Goal: Task Accomplishment & Management: Manage account settings

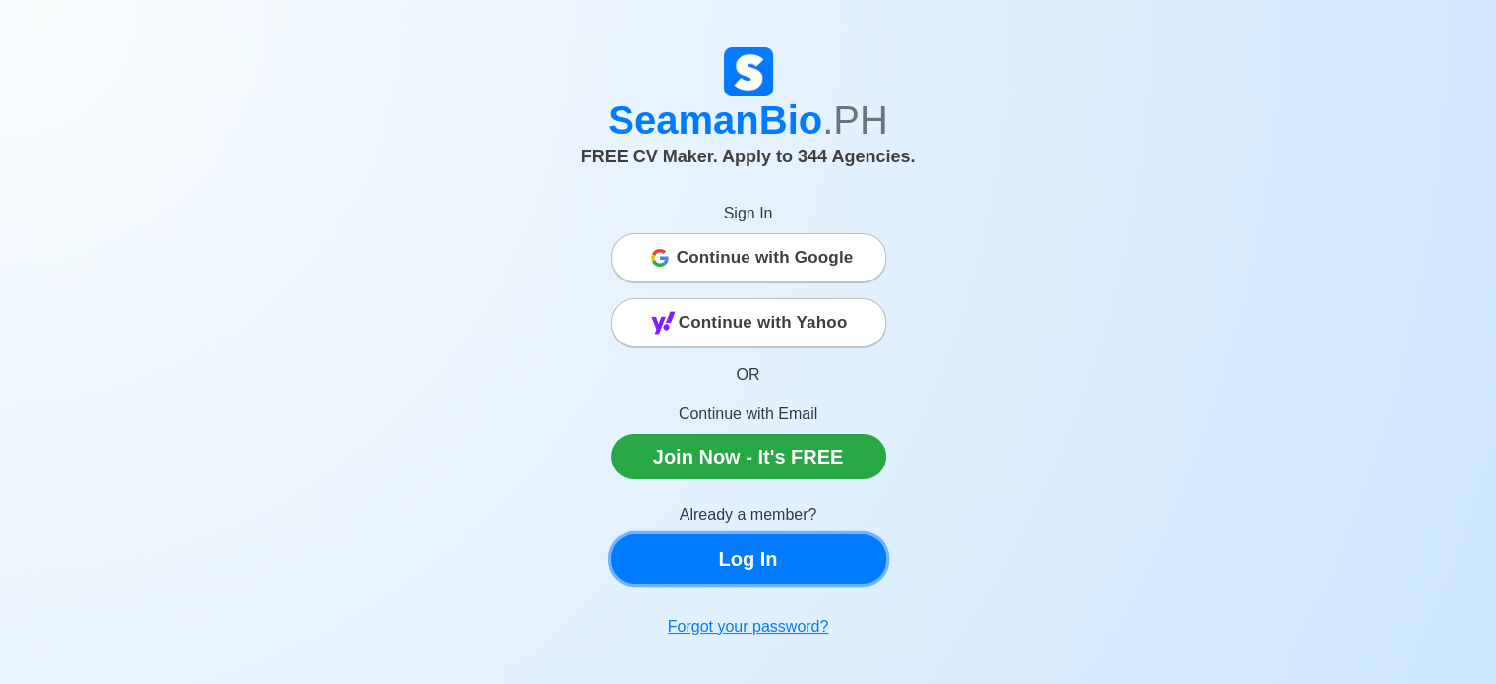
click at [677, 562] on link "Log In" at bounding box center [748, 558] width 275 height 49
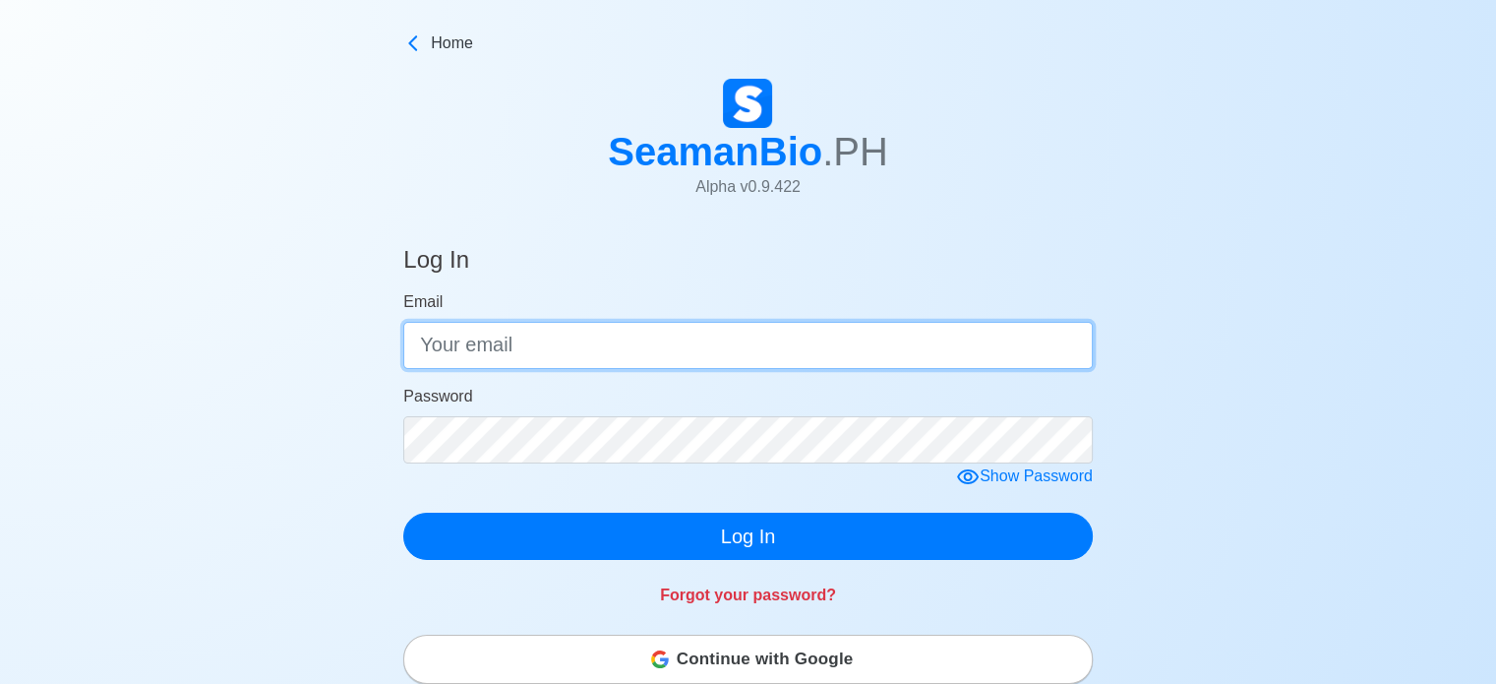
click at [542, 347] on input "Email" at bounding box center [748, 345] width 690 height 47
type input "j"
click at [595, 337] on input "Email" at bounding box center [748, 345] width 690 height 47
paste input "[EMAIL_ADDRESS][DOMAIN_NAME]"
type input "[EMAIL_ADDRESS][DOMAIN_NAME]"
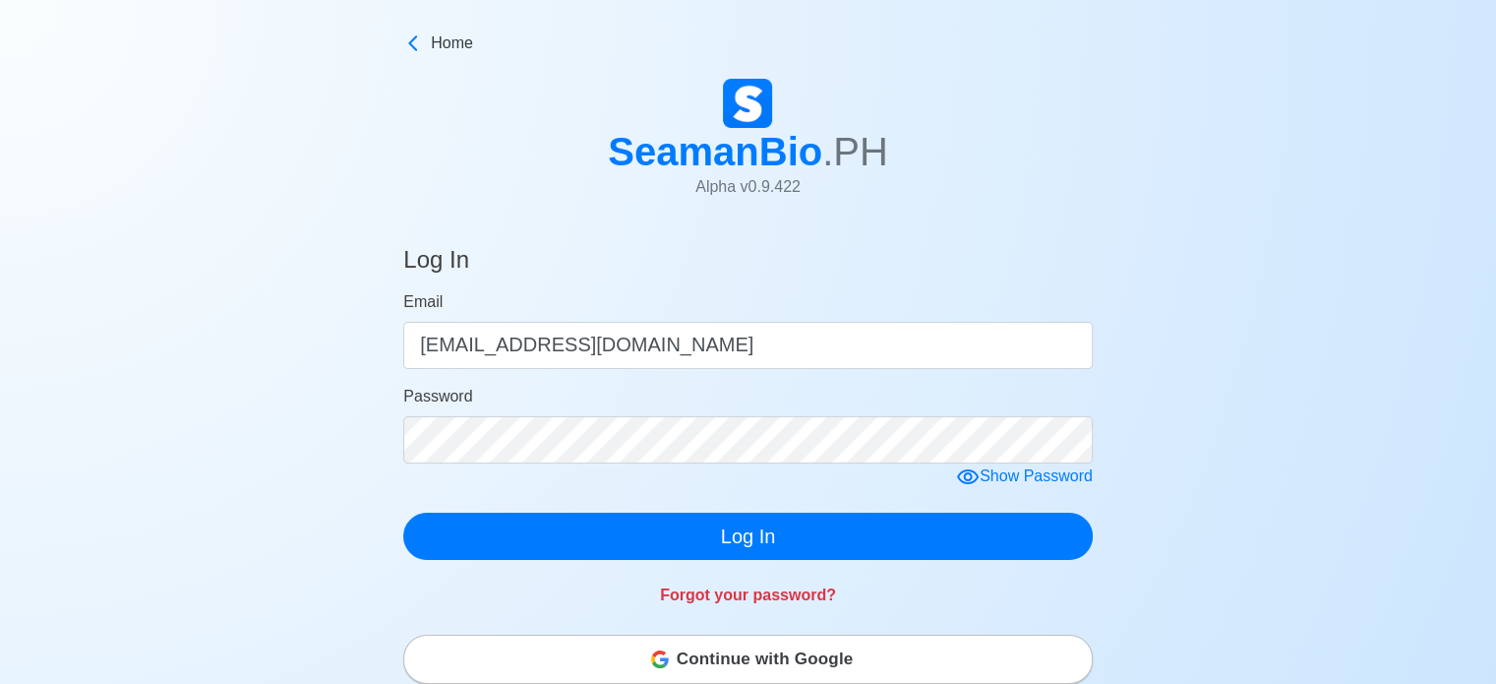
click at [563, 562] on div "Forgot your password?" at bounding box center [748, 583] width 690 height 47
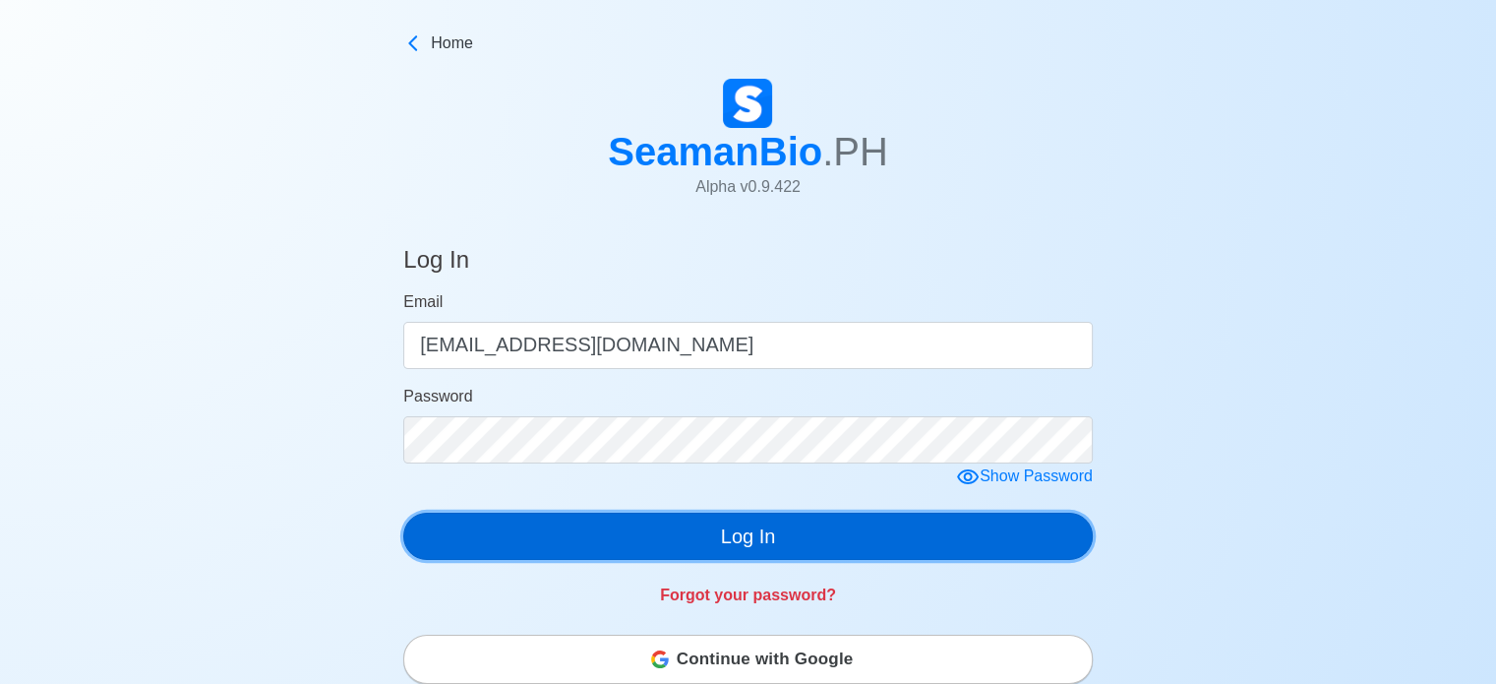
click at [571, 530] on button "Log In" at bounding box center [748, 536] width 690 height 47
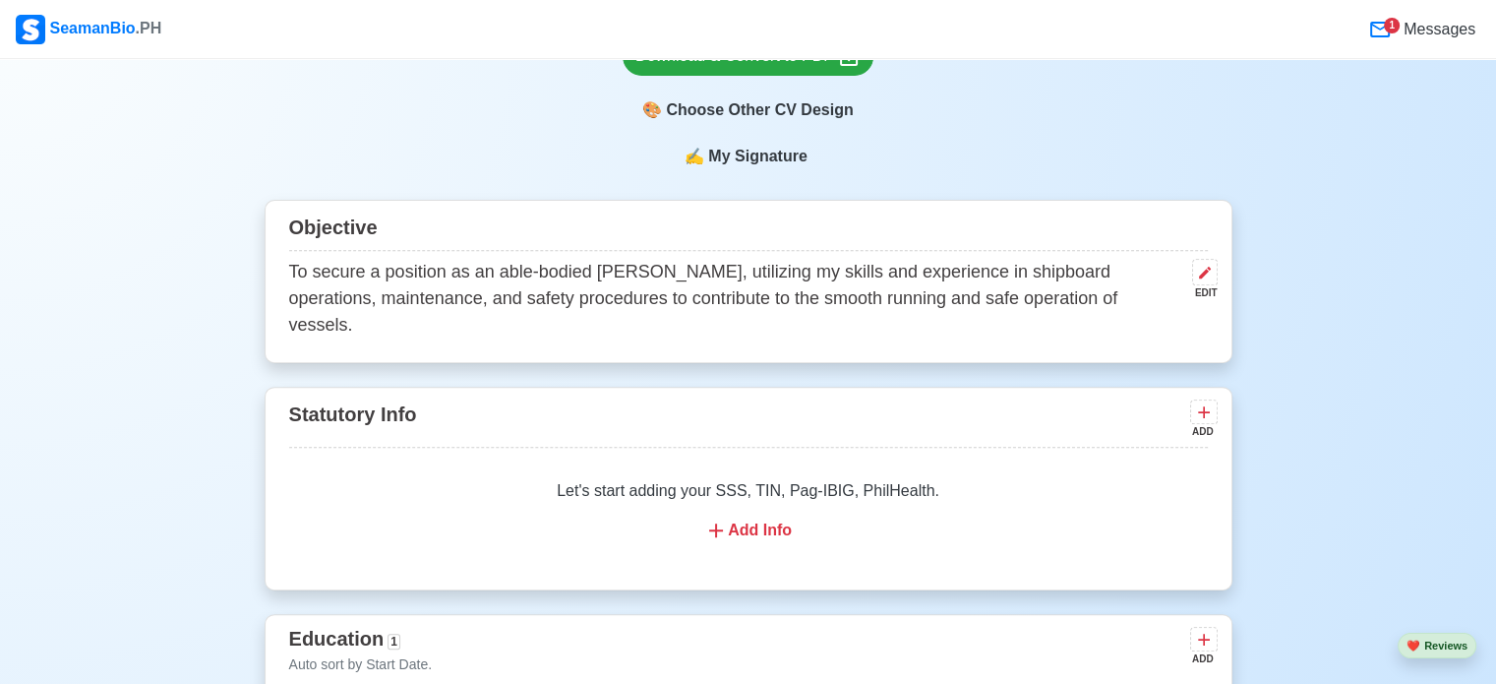
scroll to position [700, 0]
drag, startPoint x: 1011, startPoint y: 402, endPoint x: 954, endPoint y: 403, distance: 57.1
click at [954, 403] on div "Statutory Info ADD" at bounding box center [748, 421] width 919 height 52
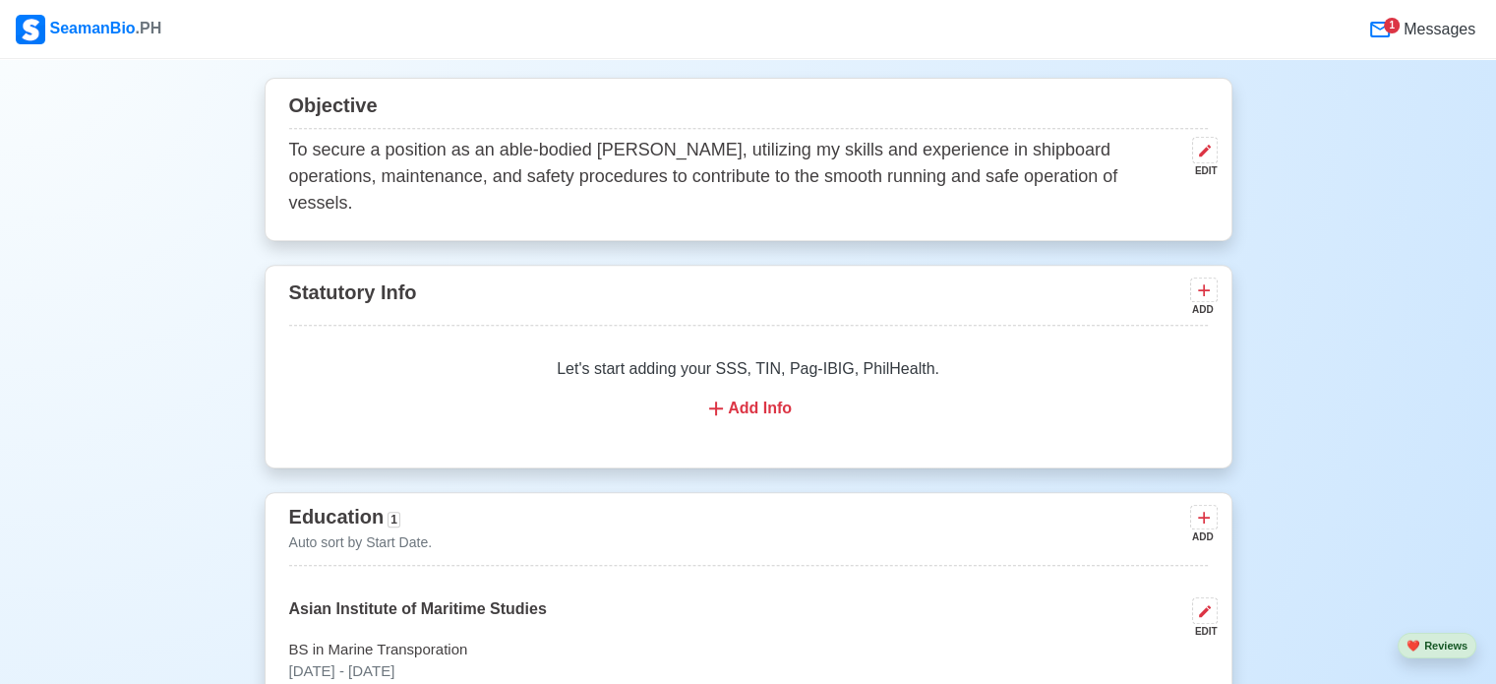
scroll to position [821, 0]
click at [1195, 281] on icon at bounding box center [1204, 291] width 20 height 20
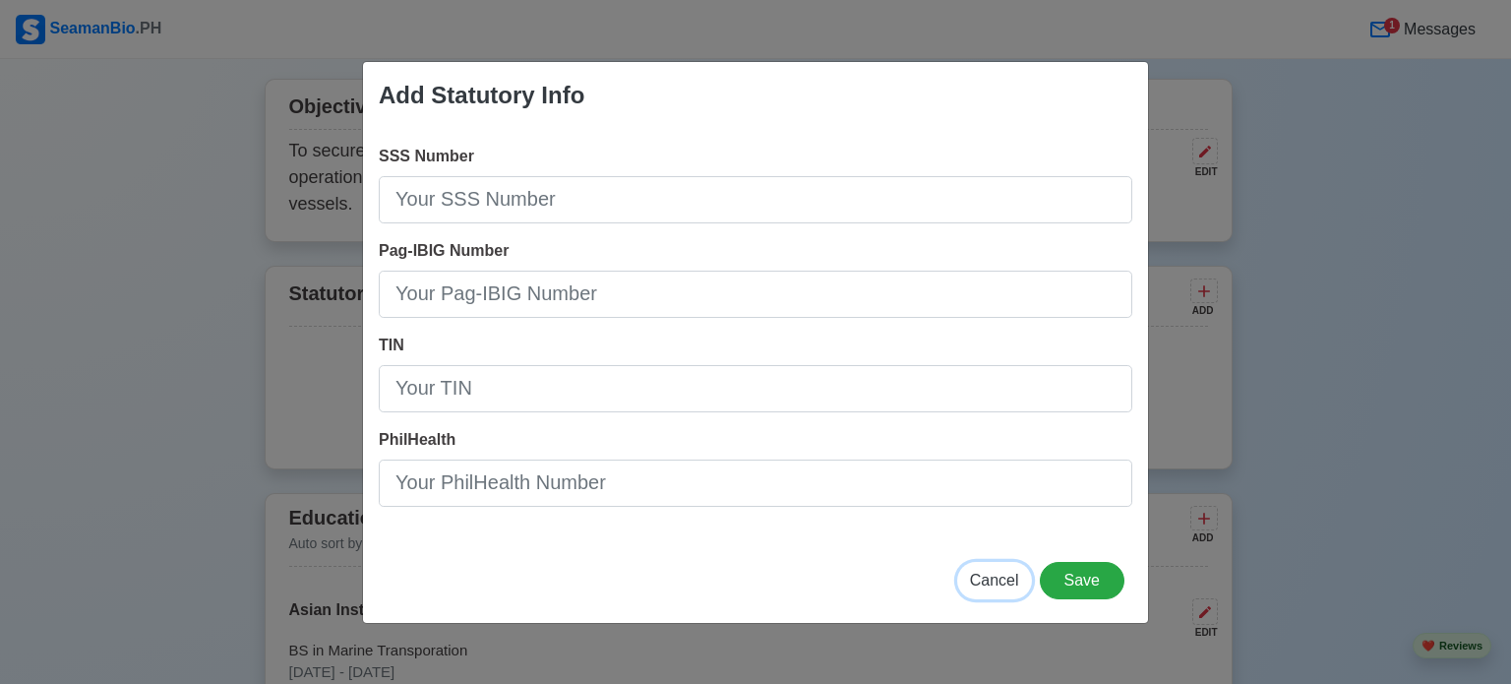
click at [1000, 578] on span "Cancel" at bounding box center [994, 580] width 49 height 17
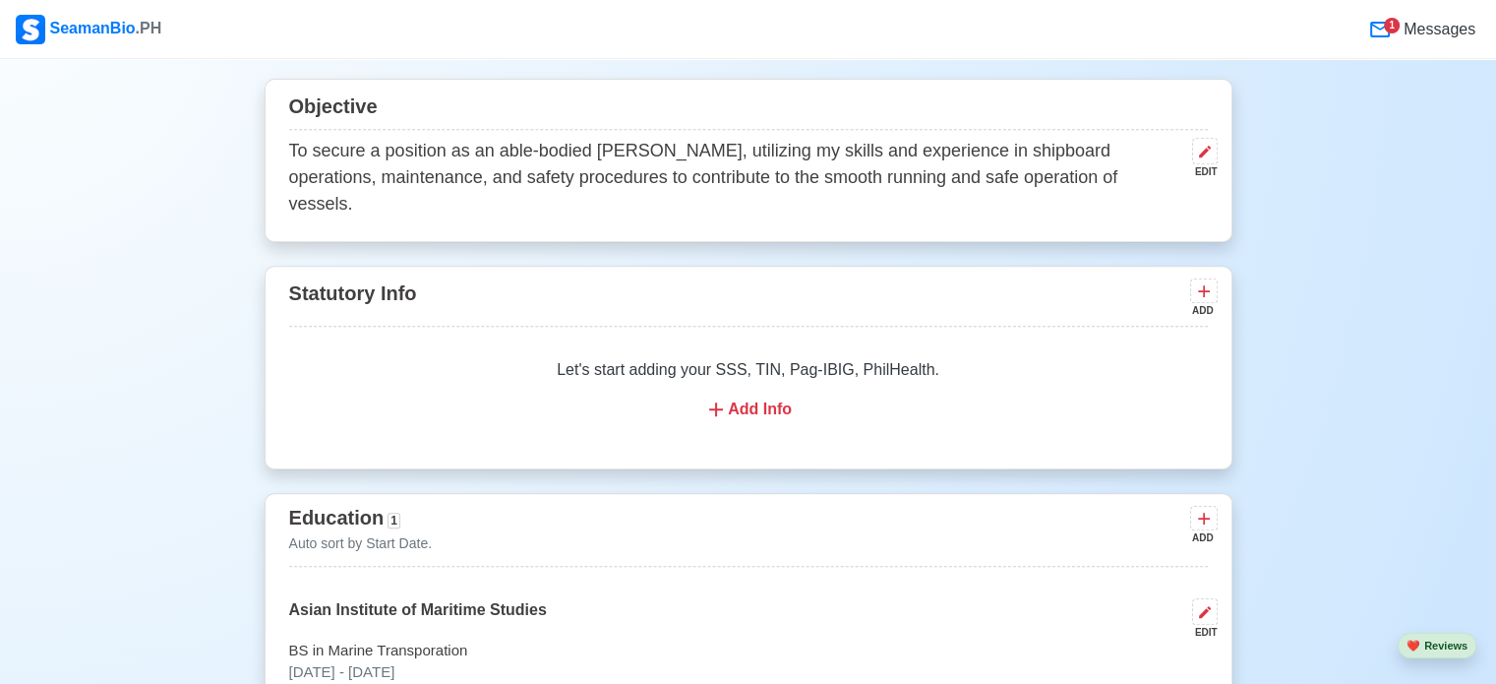
drag, startPoint x: 929, startPoint y: 266, endPoint x: 1274, endPoint y: 206, distance: 350.5
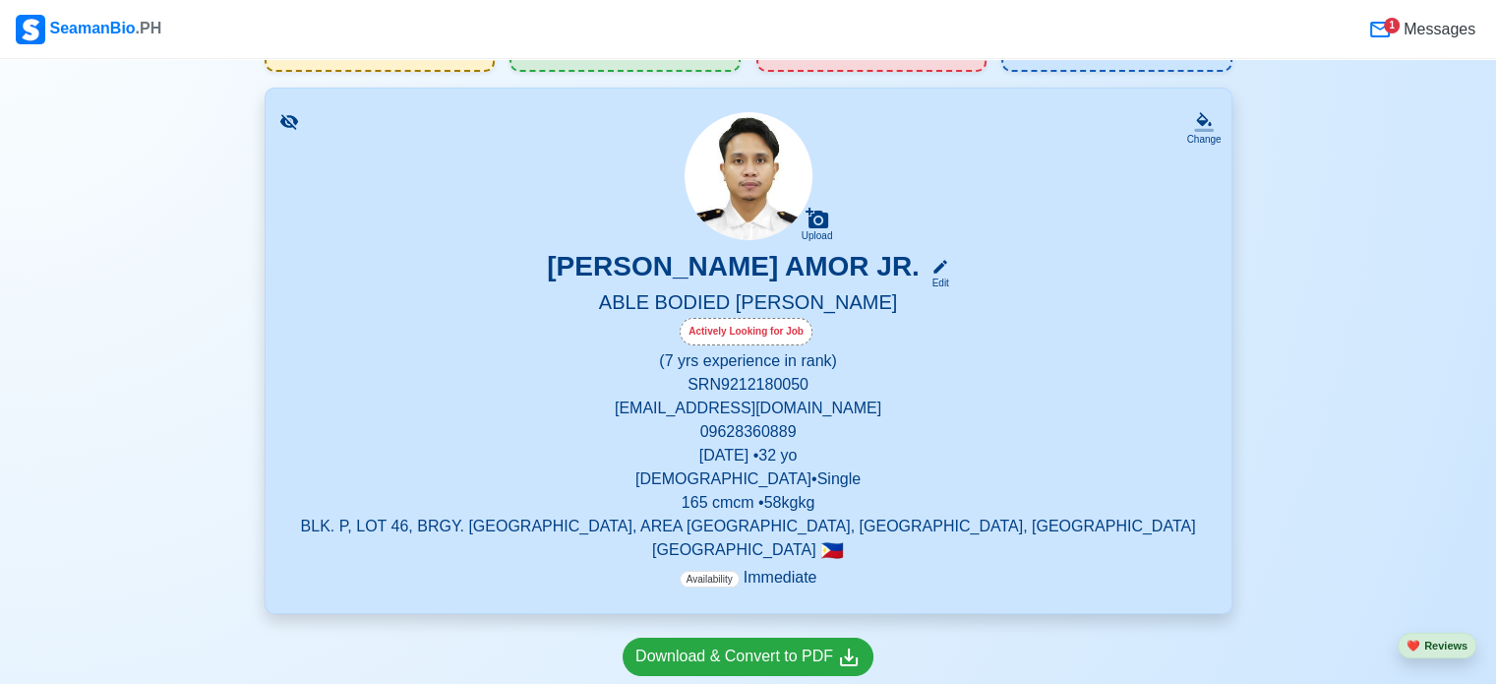
scroll to position [101, 0]
click at [982, 323] on div "Actively Looking for Job" at bounding box center [748, 332] width 919 height 31
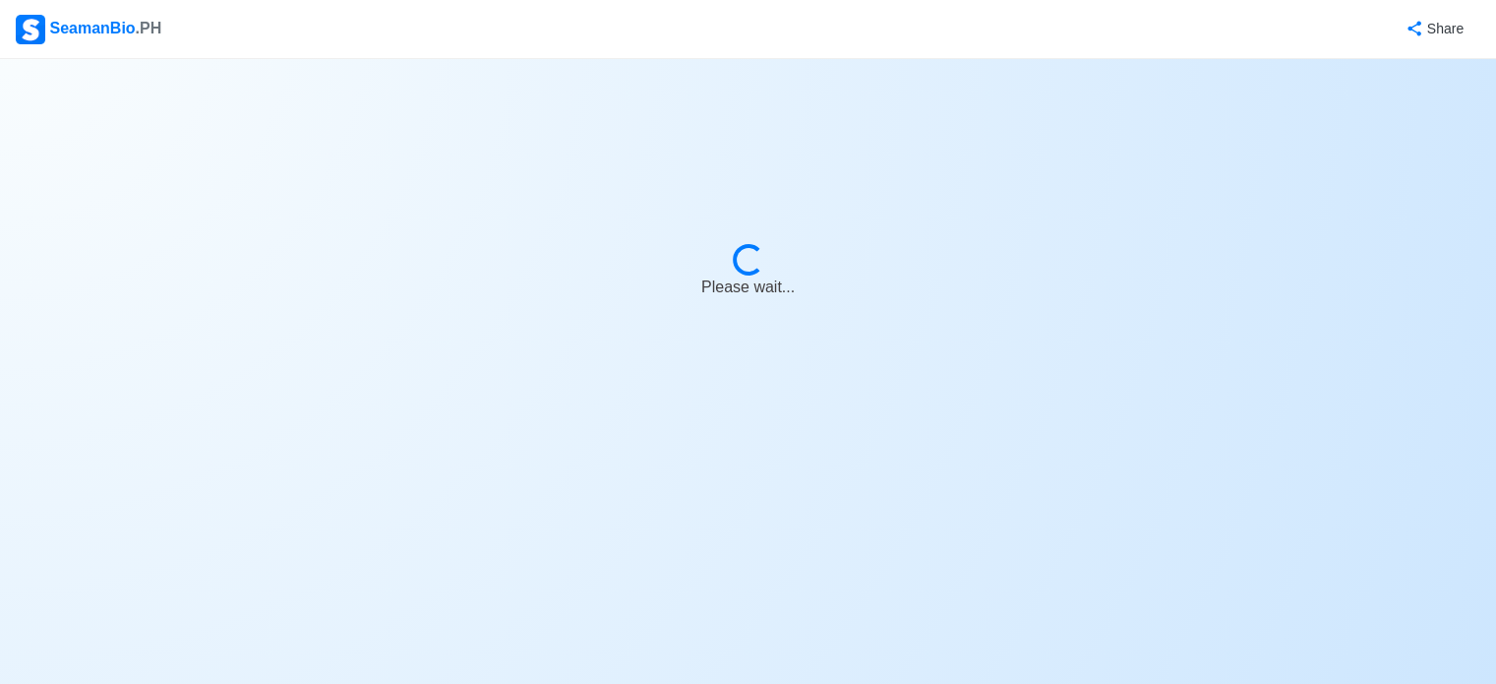
select select "Actively Looking for Job"
select select "Visible for Hiring"
select select "Single"
select select "Male"
select select "PH"
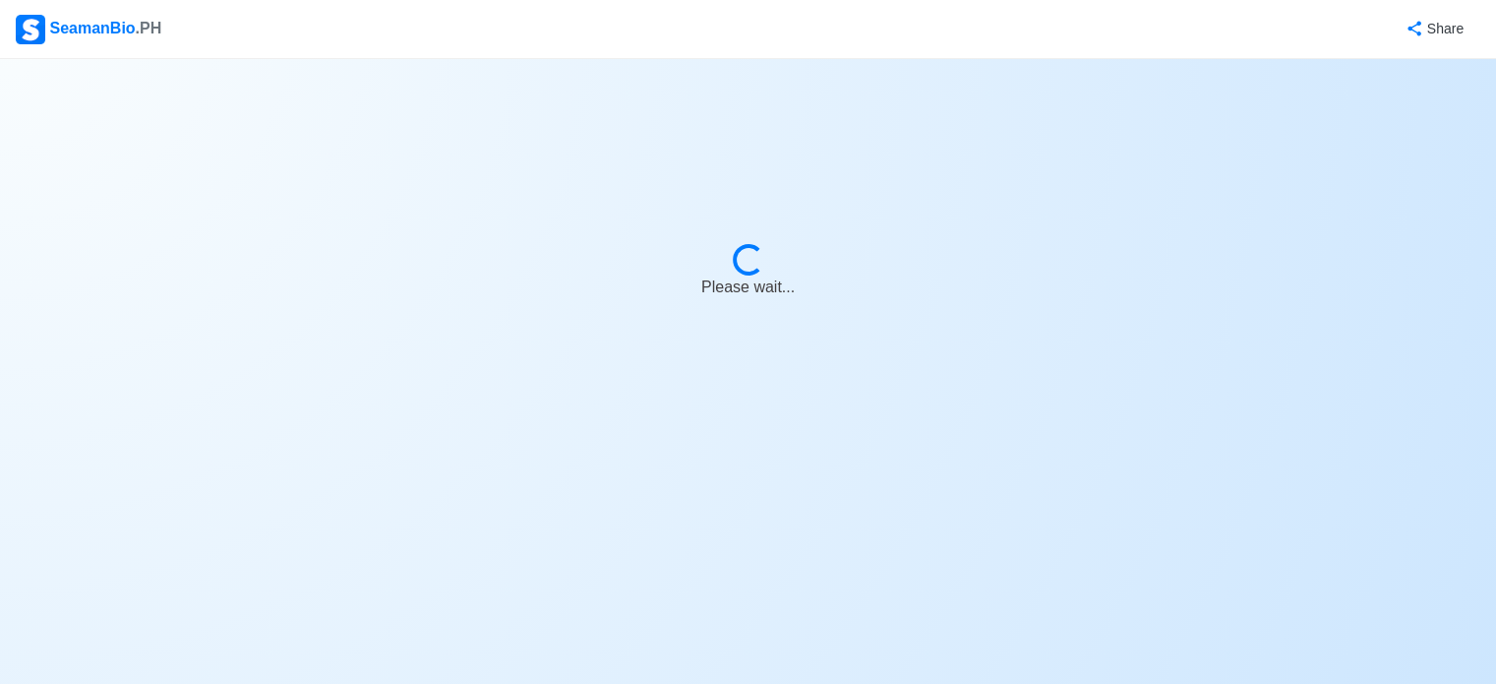
select select "7"
select select "0"
select select "4102416000000"
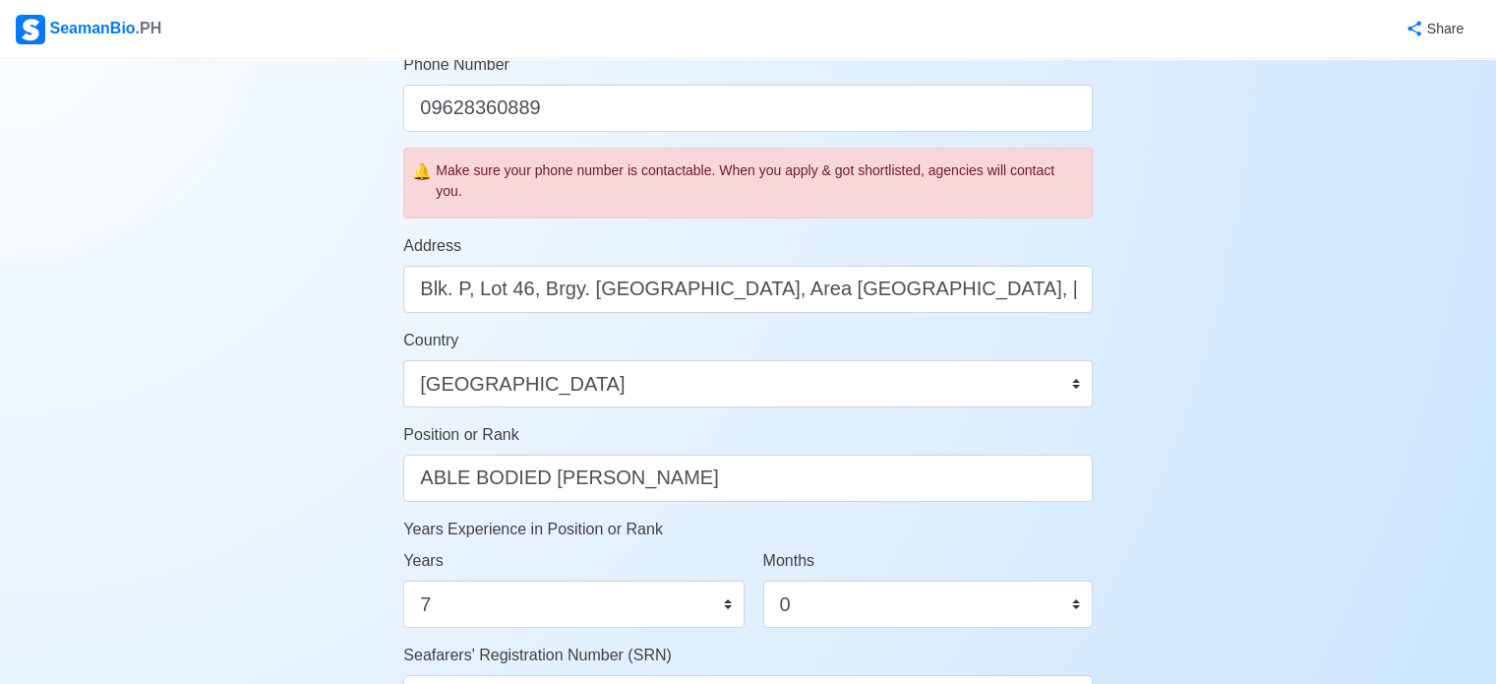
scroll to position [665, 0]
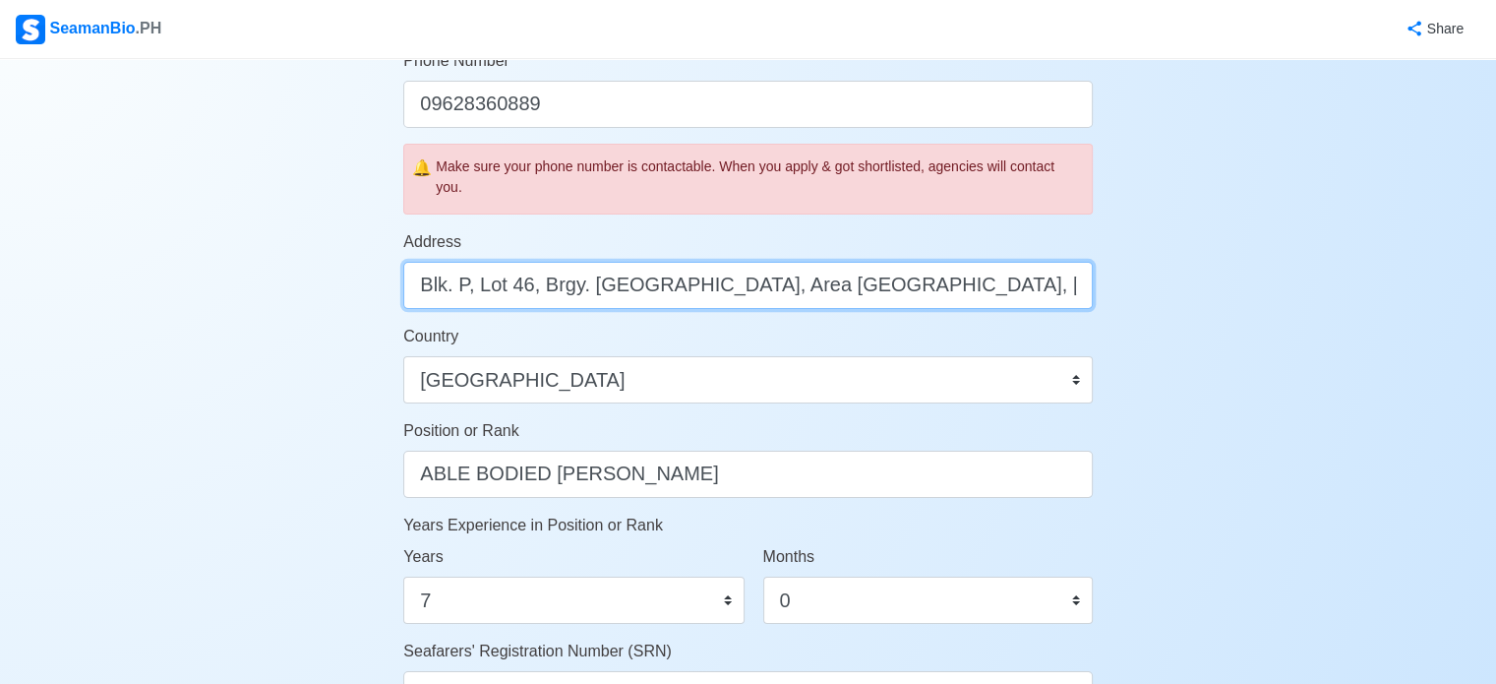
click at [957, 302] on input "Blk. P, Lot 46, Brgy. San Simon, Area C Dasmariñas City, Cavite, Philippines" at bounding box center [748, 285] width 690 height 47
click at [924, 291] on input "Blk. P, Lot 46, Brgy. San Simon, Area C Dasmariñas City, Cavite, Philippines" at bounding box center [748, 285] width 690 height 47
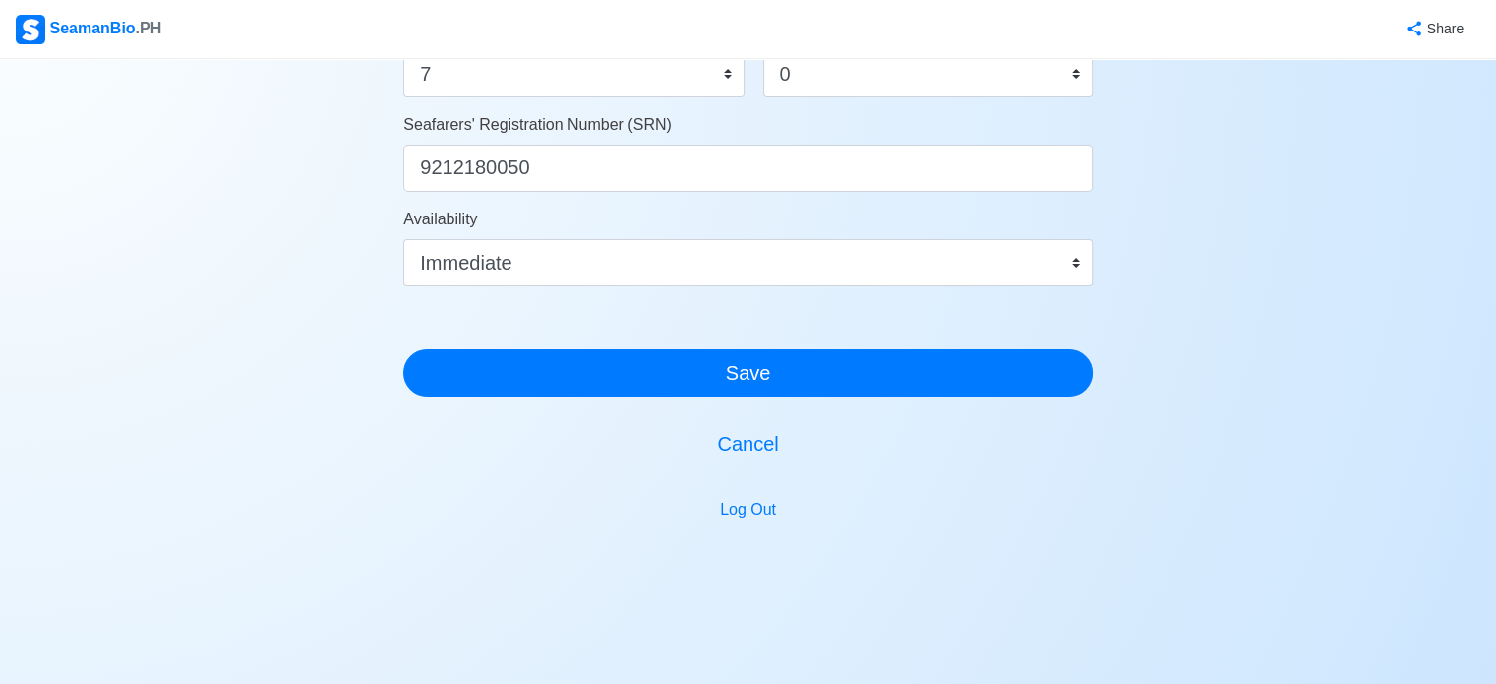
scroll to position [1192, 0]
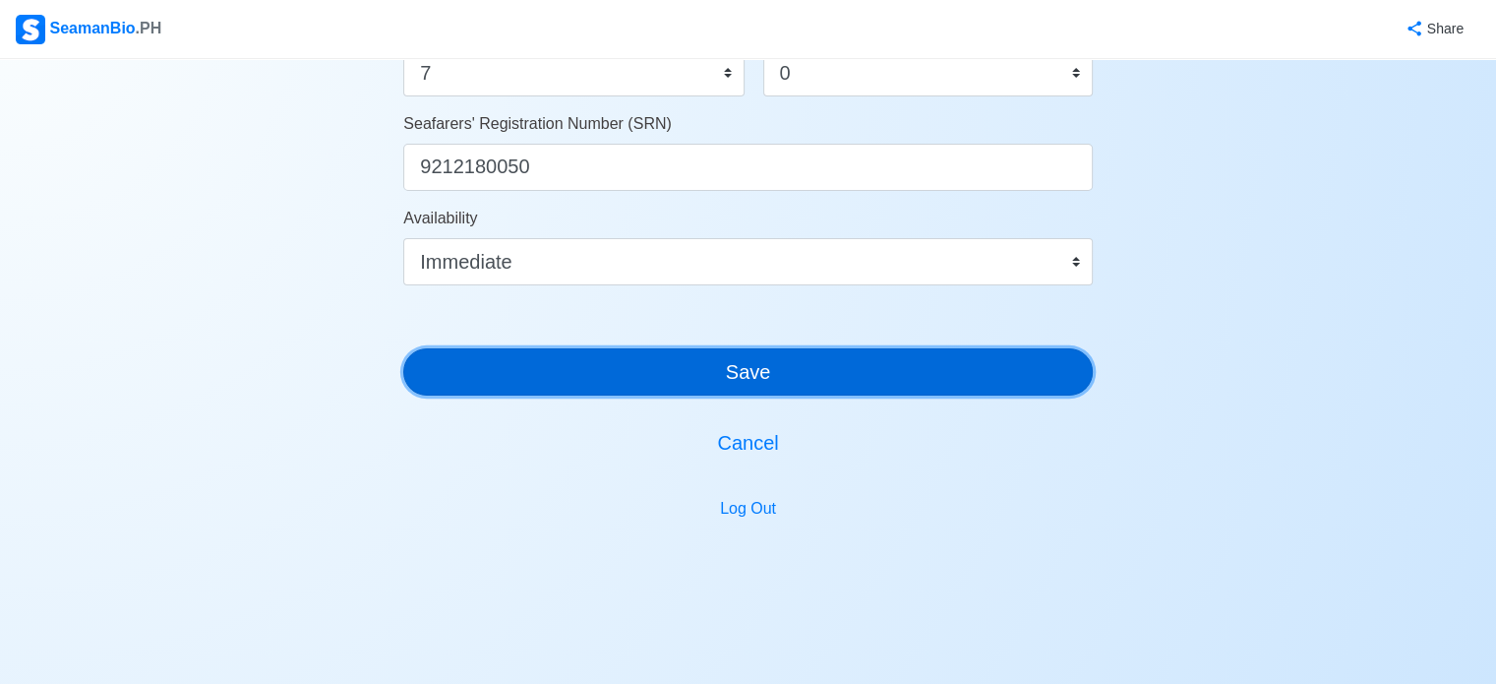
click at [883, 372] on button "Save" at bounding box center [748, 371] width 690 height 47
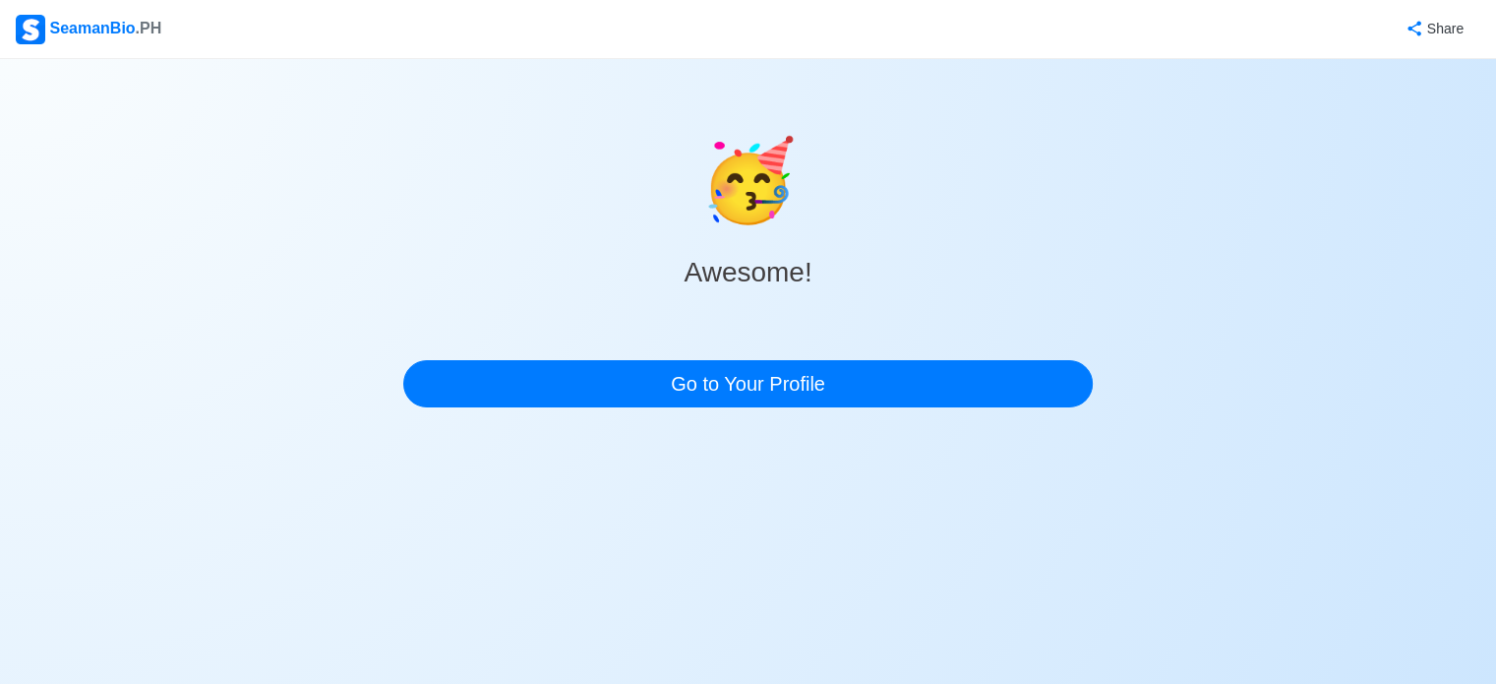
scroll to position [0, 0]
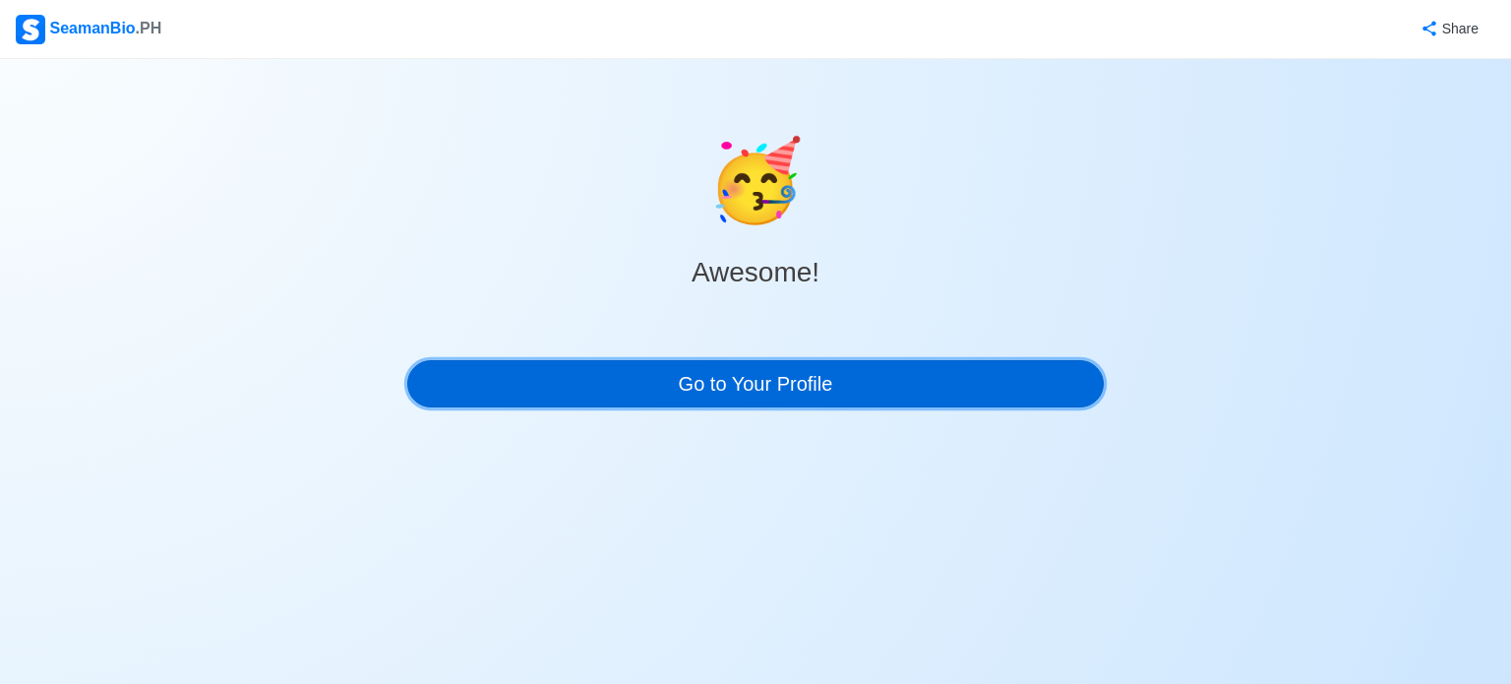
click at [883, 372] on link "Go to Your Profile" at bounding box center [755, 383] width 697 height 47
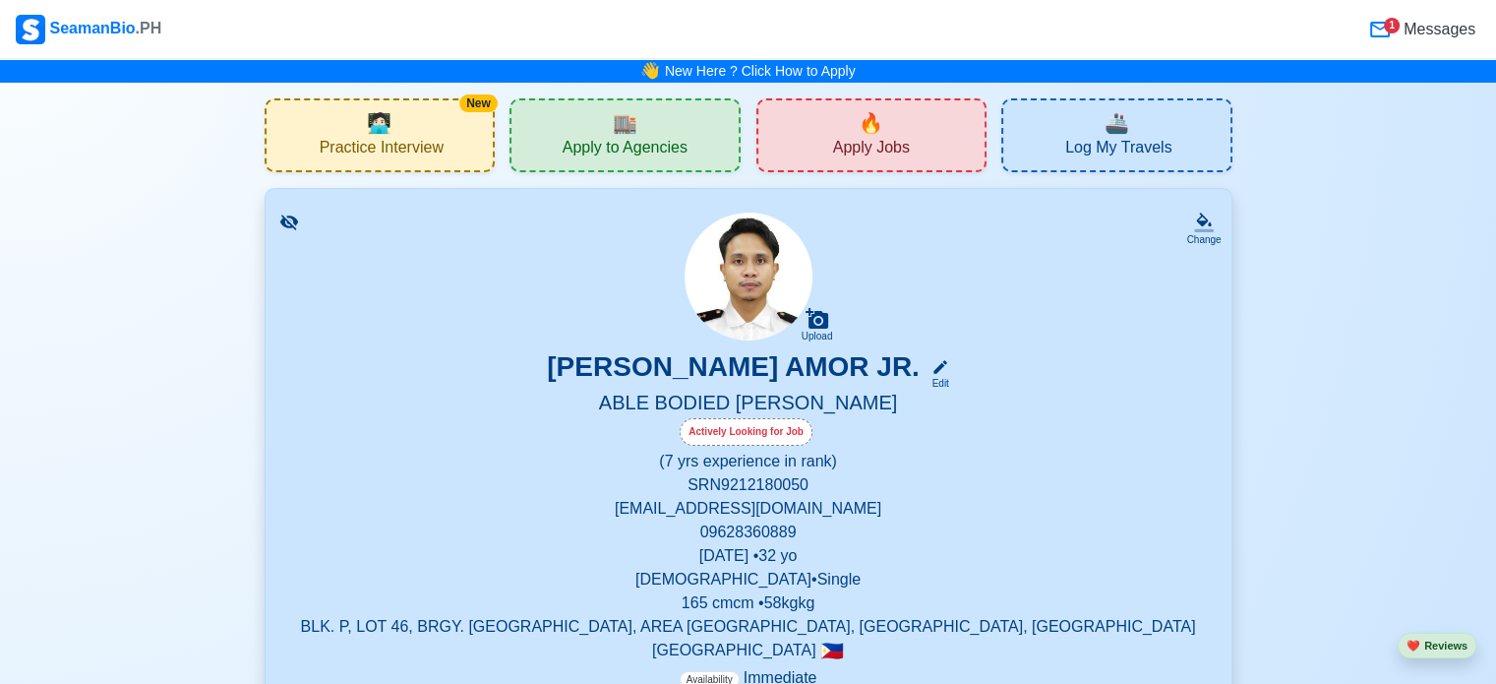
click at [298, 220] on icon at bounding box center [289, 222] width 20 height 20
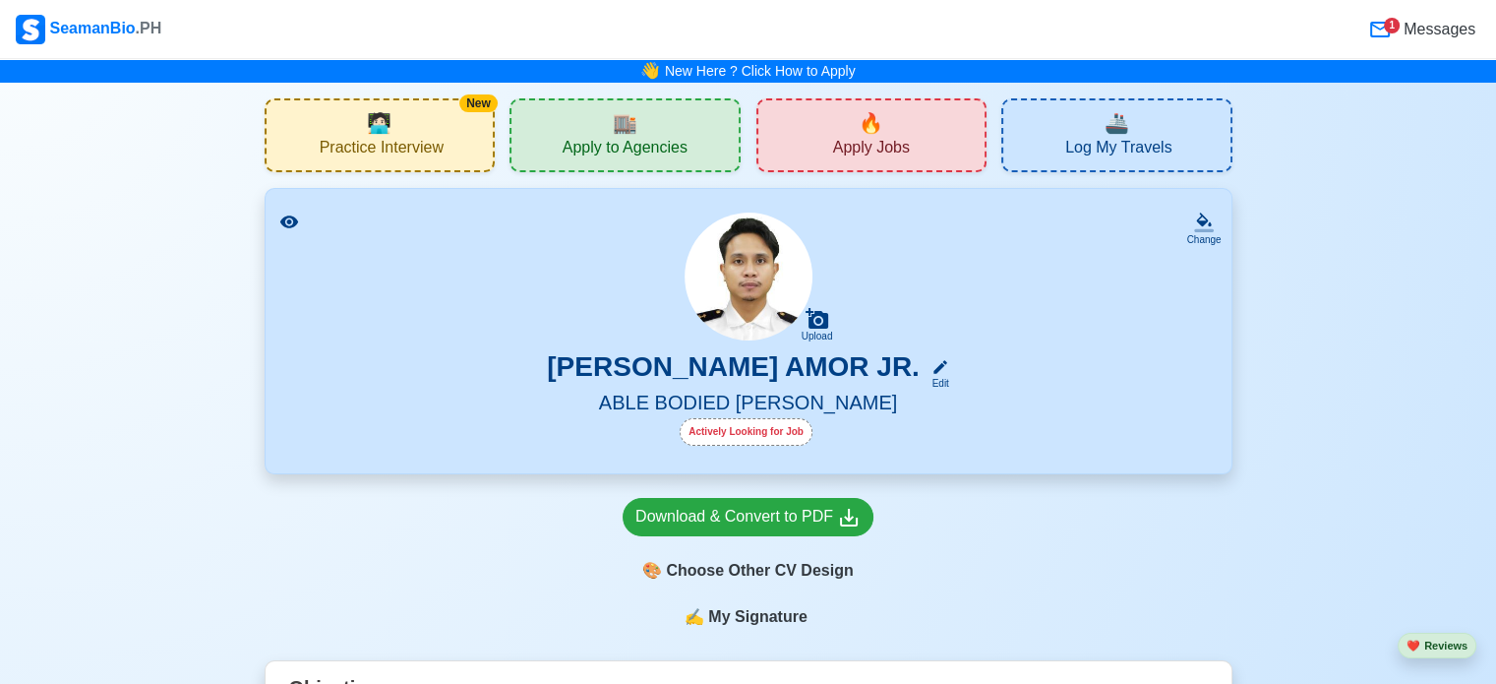
click at [298, 220] on icon at bounding box center [289, 222] width 20 height 20
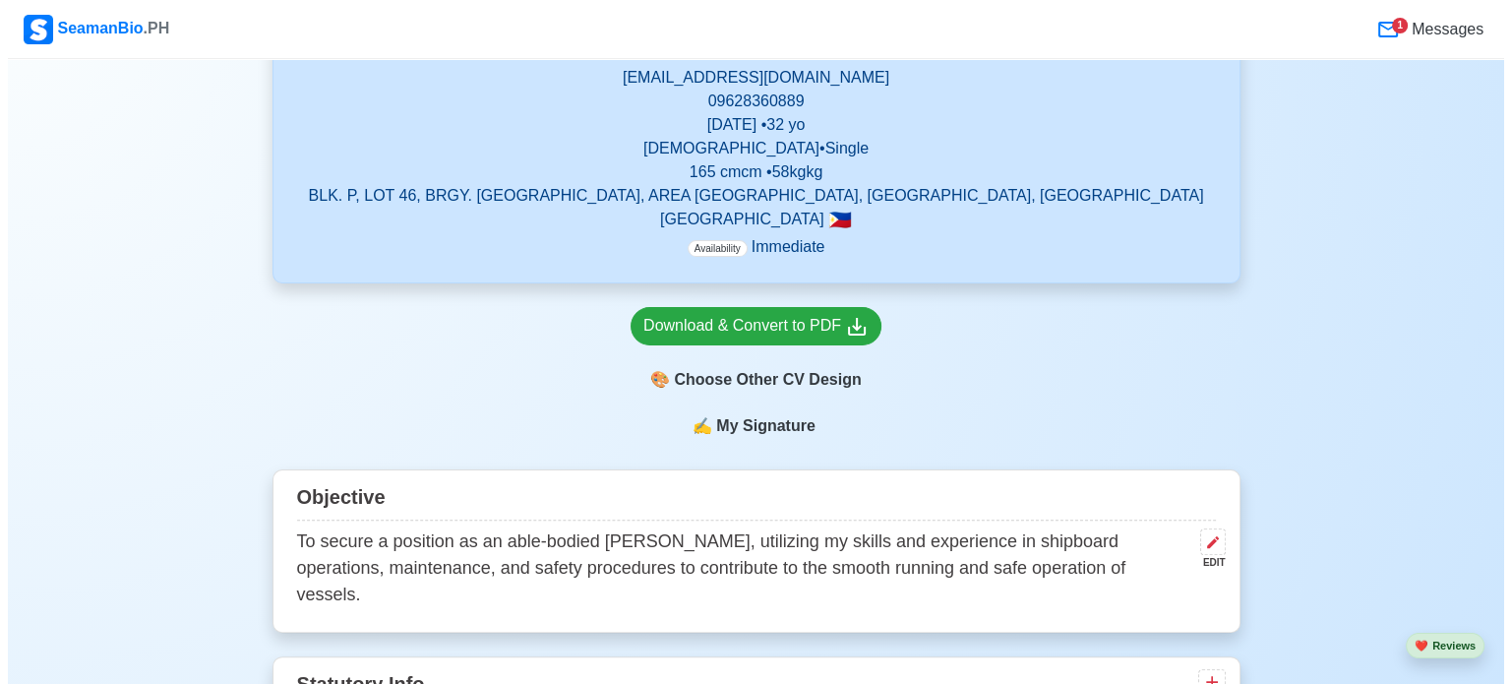
scroll to position [429, 0]
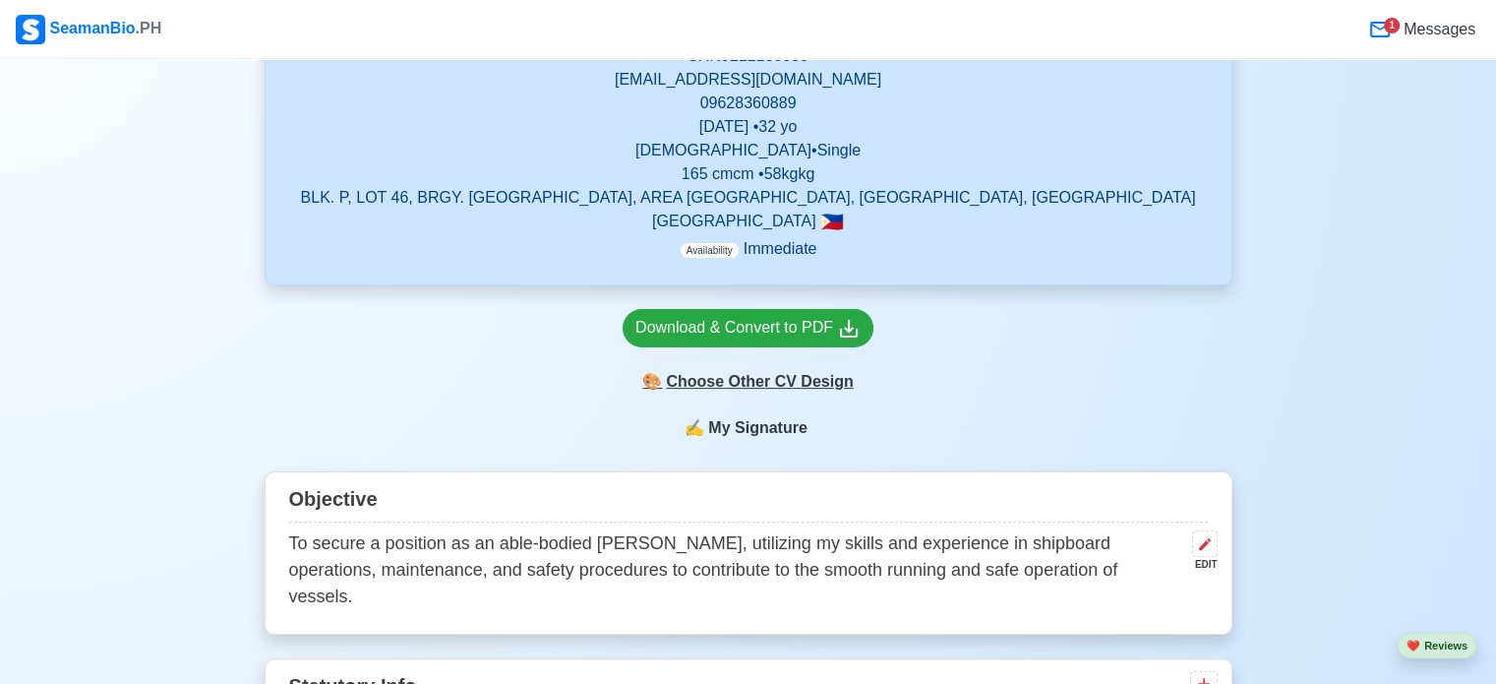
click at [733, 379] on div "🎨 Choose Other CV Design" at bounding box center [748, 381] width 251 height 37
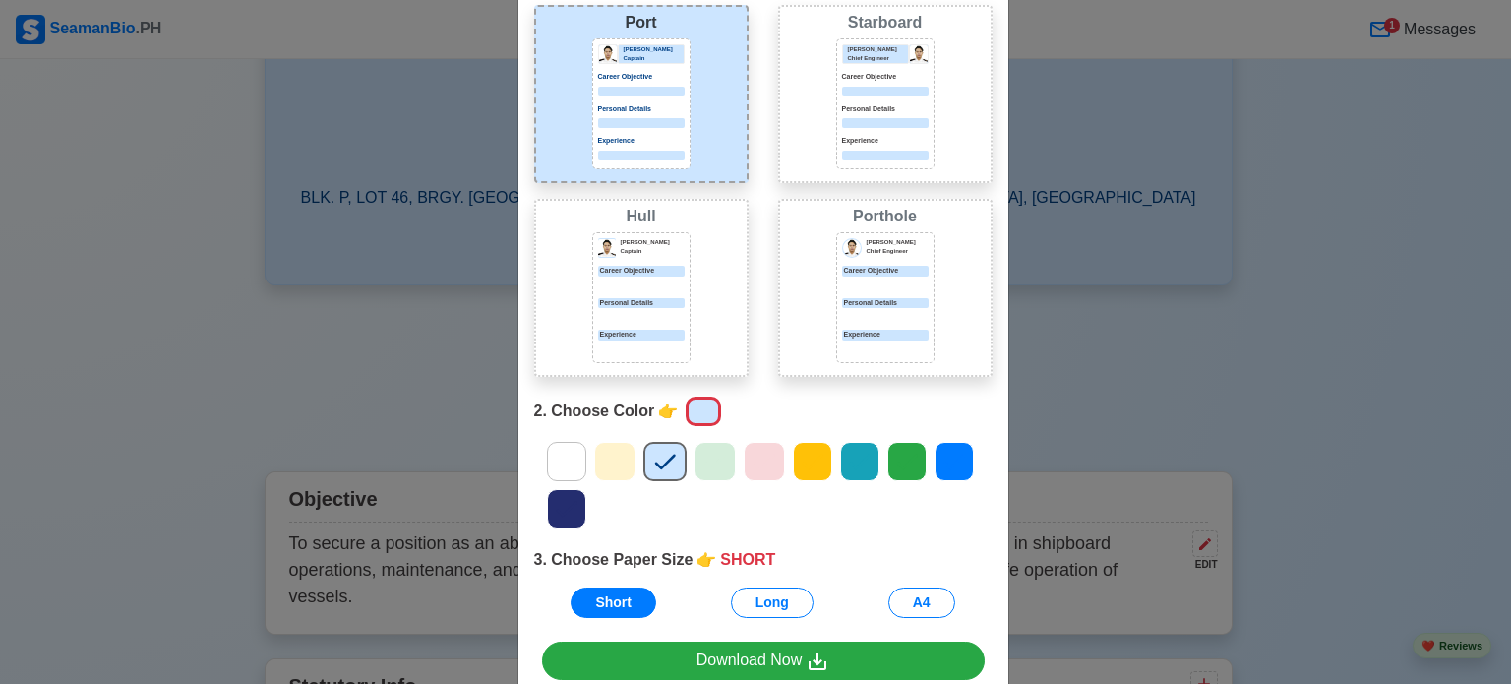
scroll to position [129, 0]
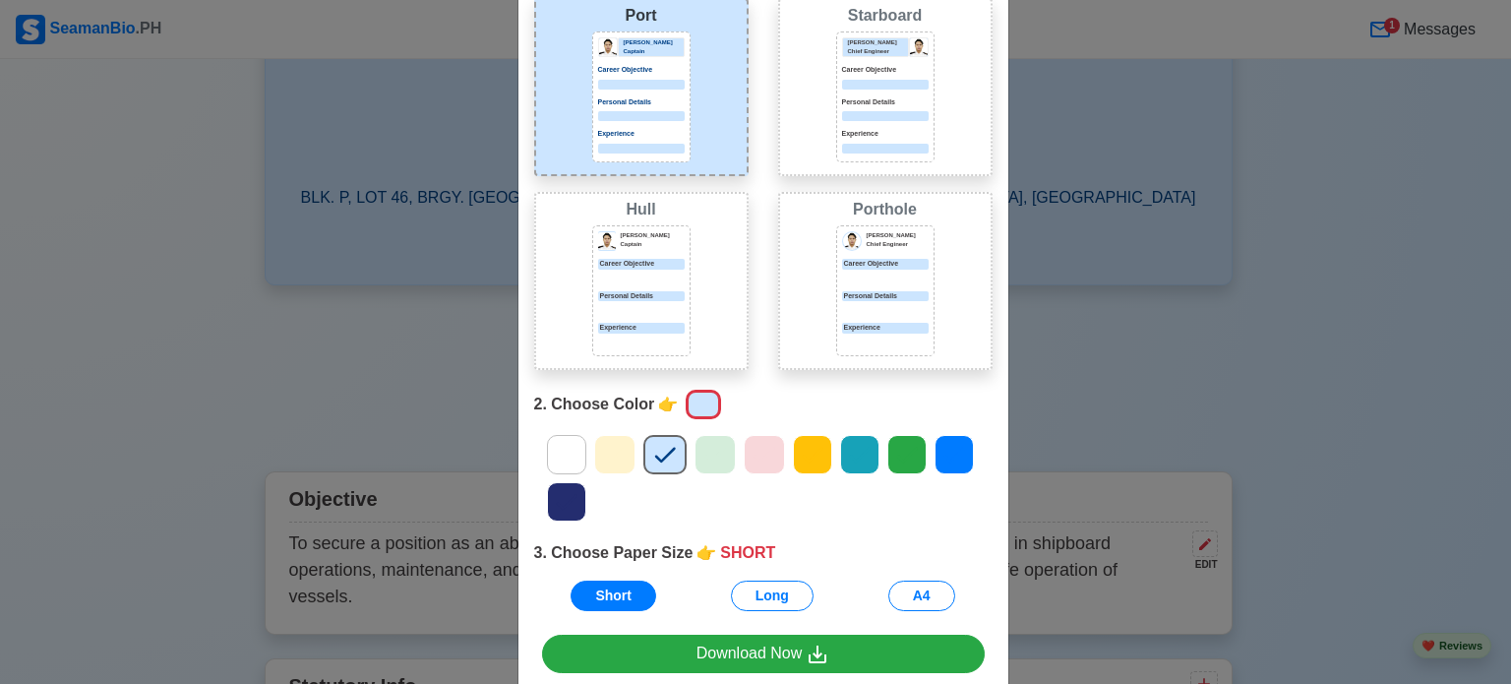
click at [552, 454] on icon at bounding box center [567, 455] width 30 height 30
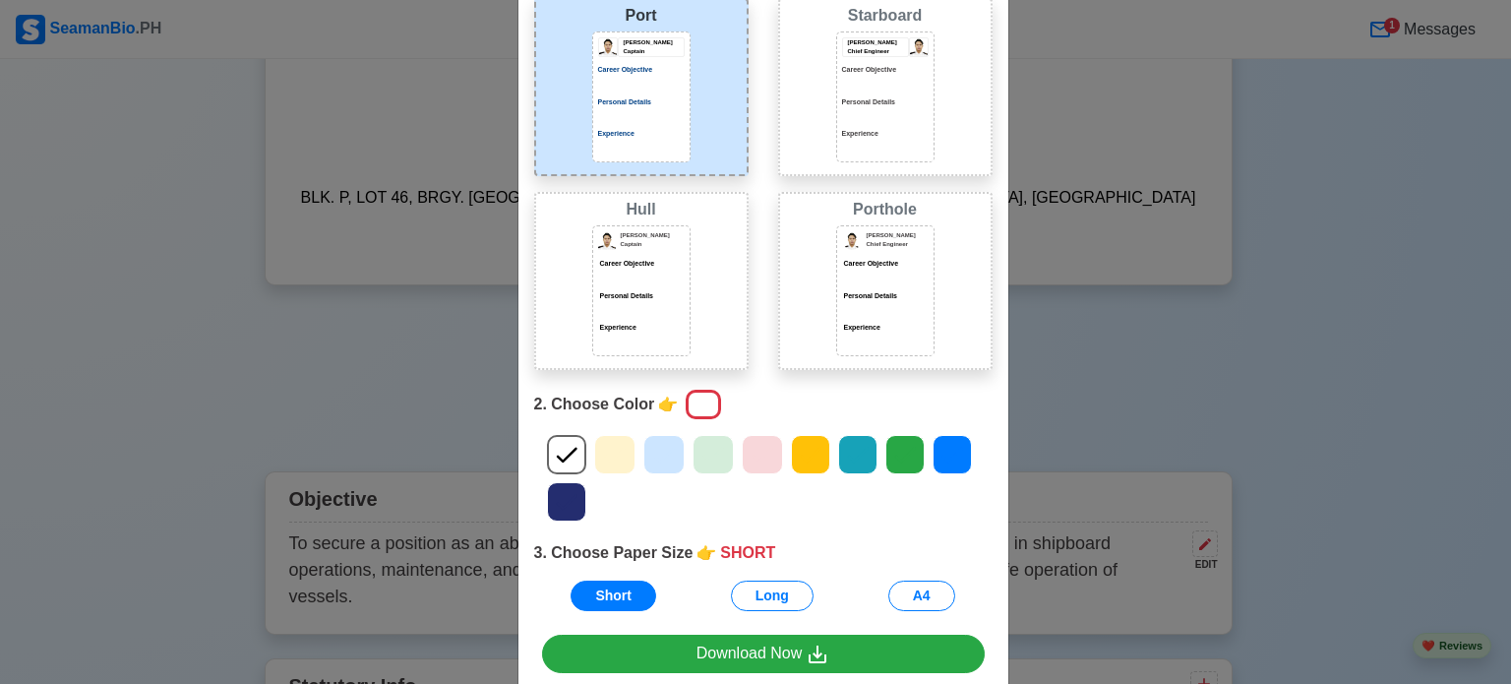
scroll to position [220, 0]
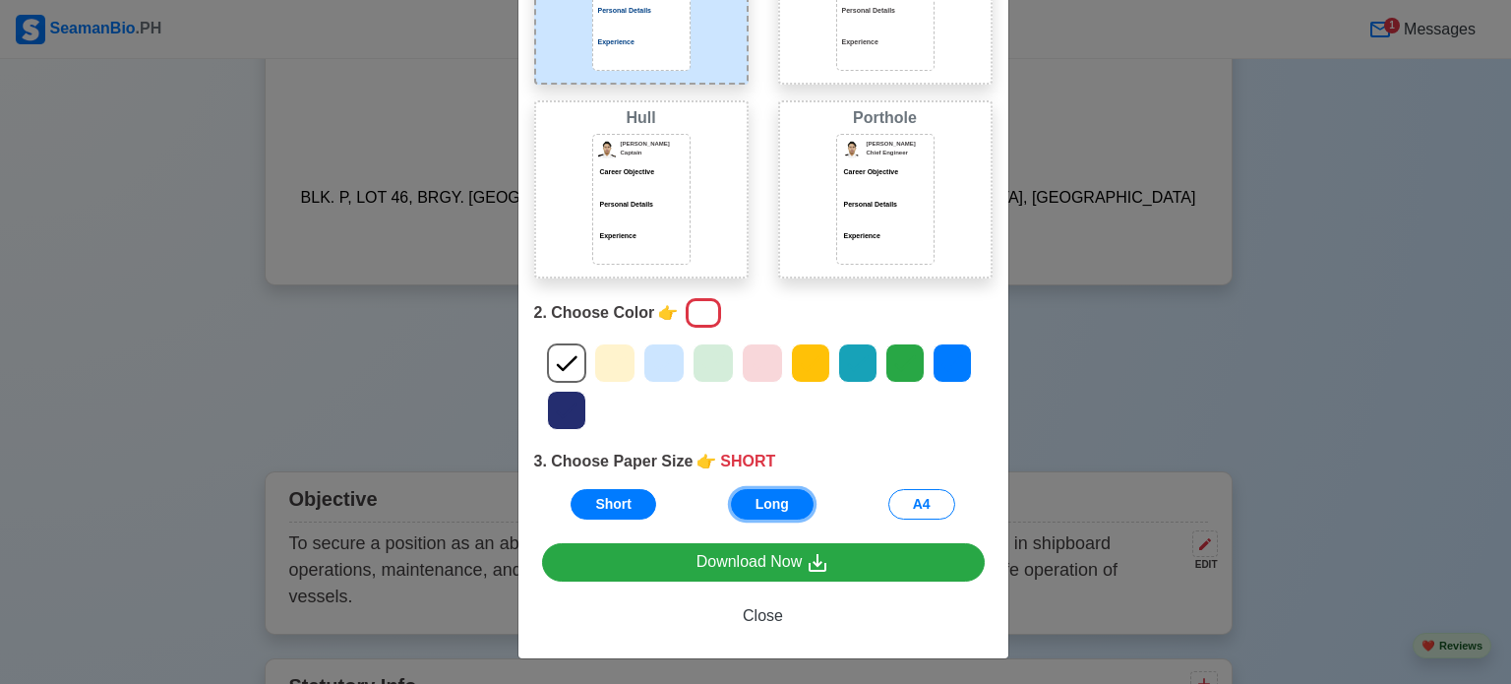
click at [763, 495] on button "Long" at bounding box center [772, 504] width 83 height 30
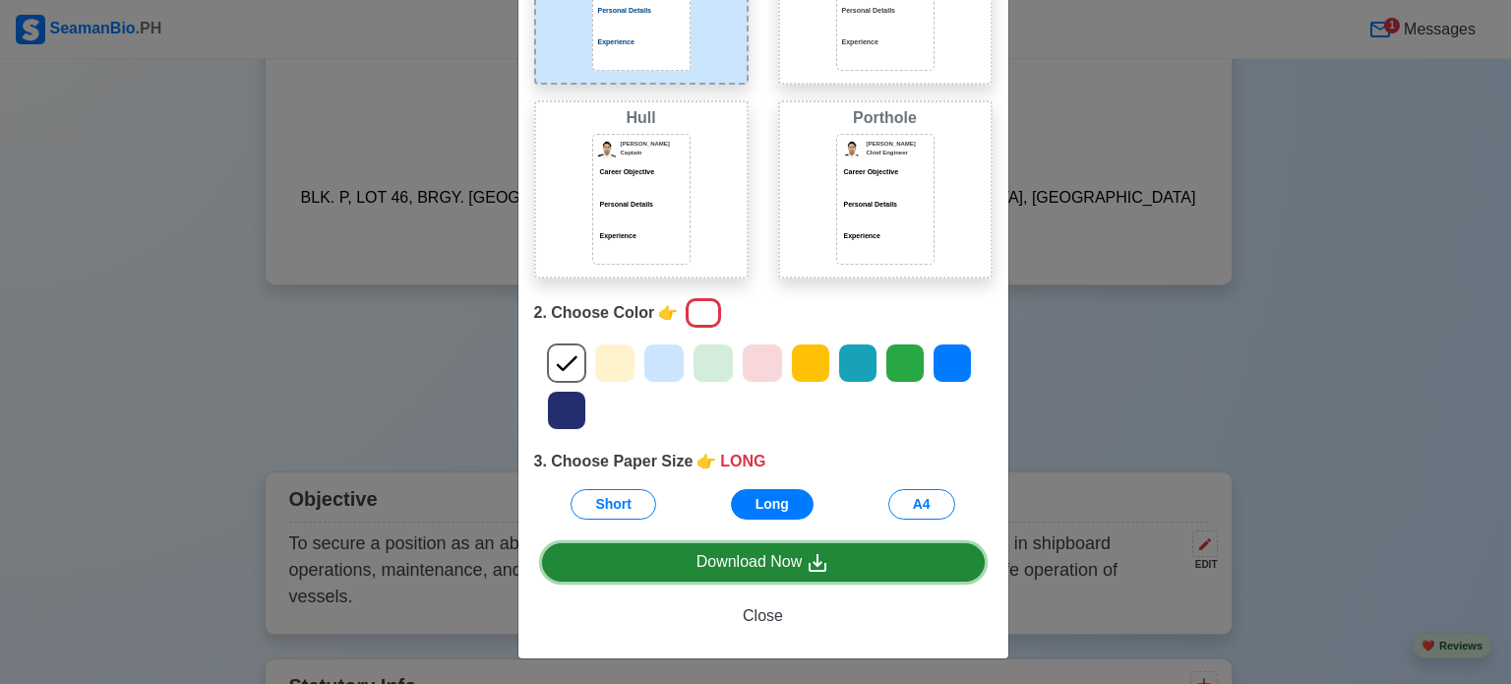
click at [746, 552] on div "Download Now" at bounding box center [764, 562] width 134 height 25
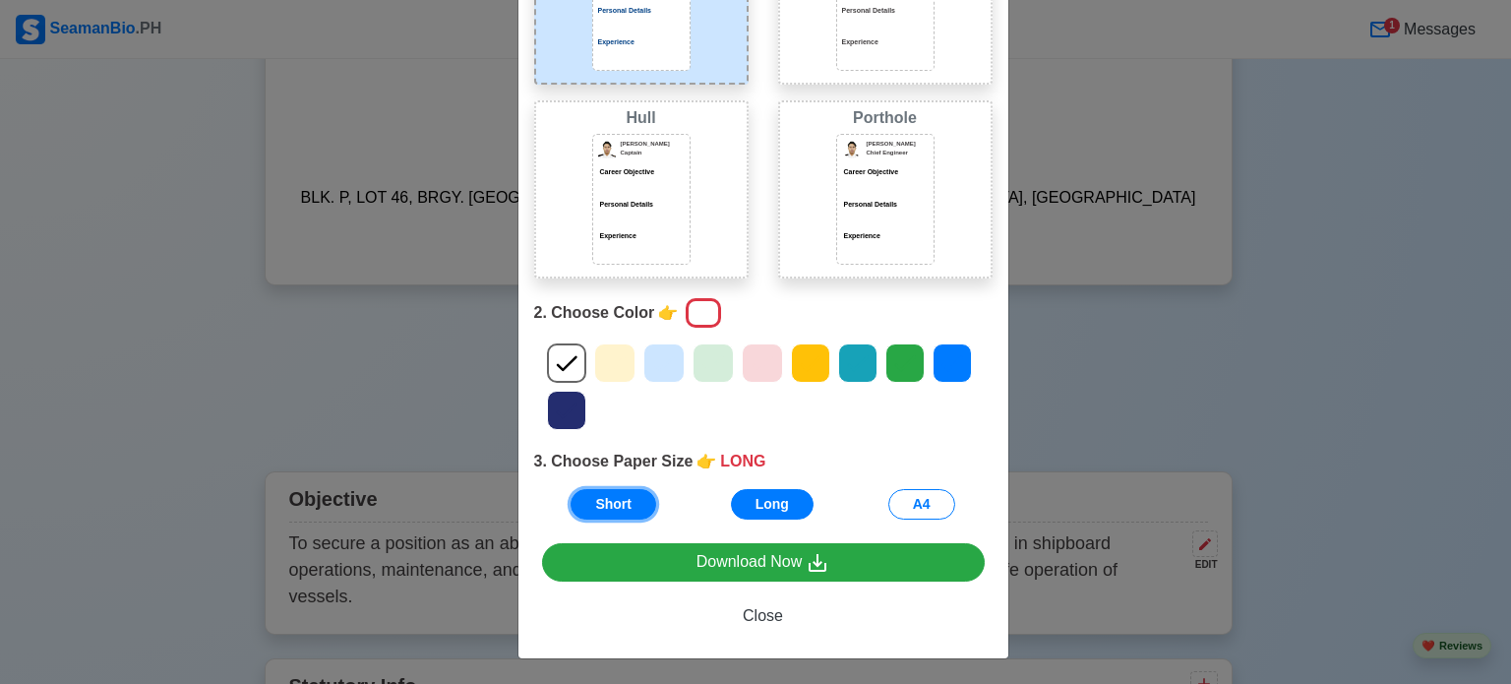
click at [603, 502] on button "Short" at bounding box center [614, 504] width 86 height 30
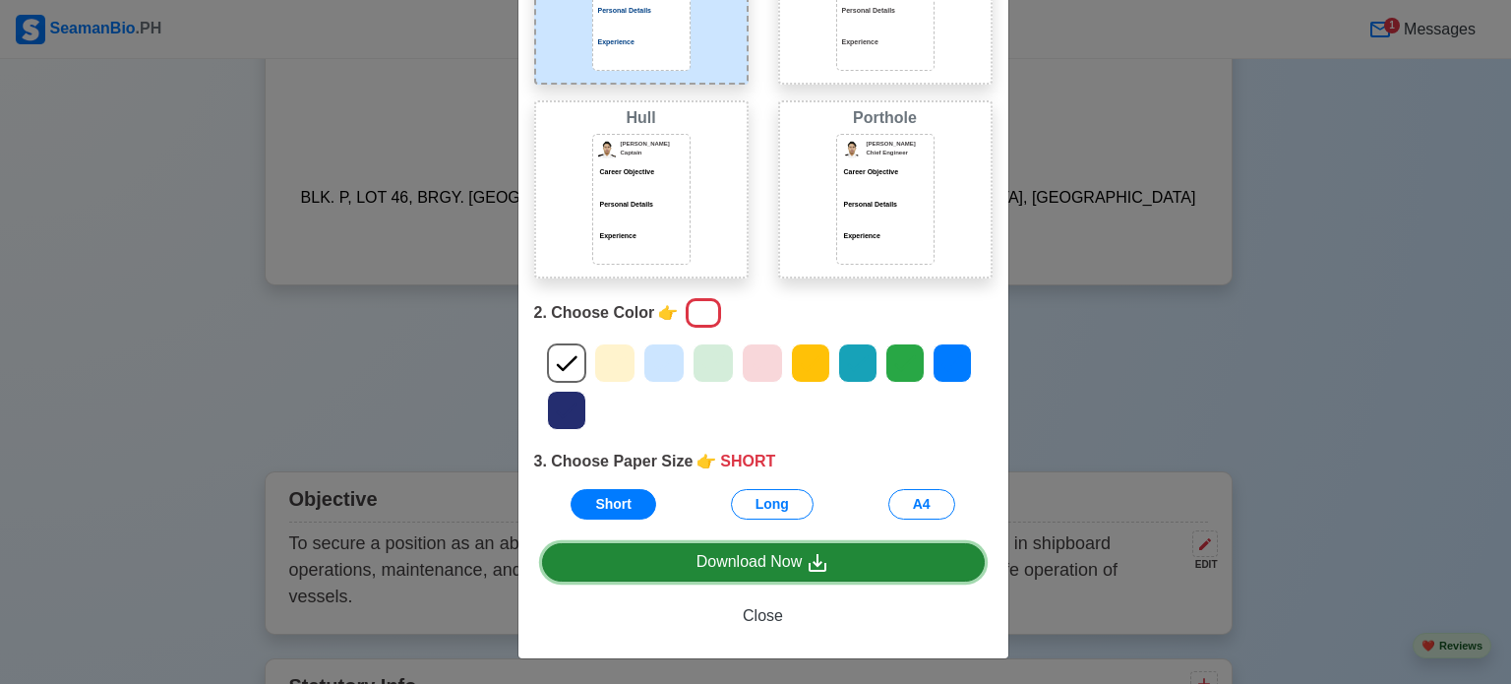
click at [687, 560] on link "Download Now" at bounding box center [763, 562] width 443 height 38
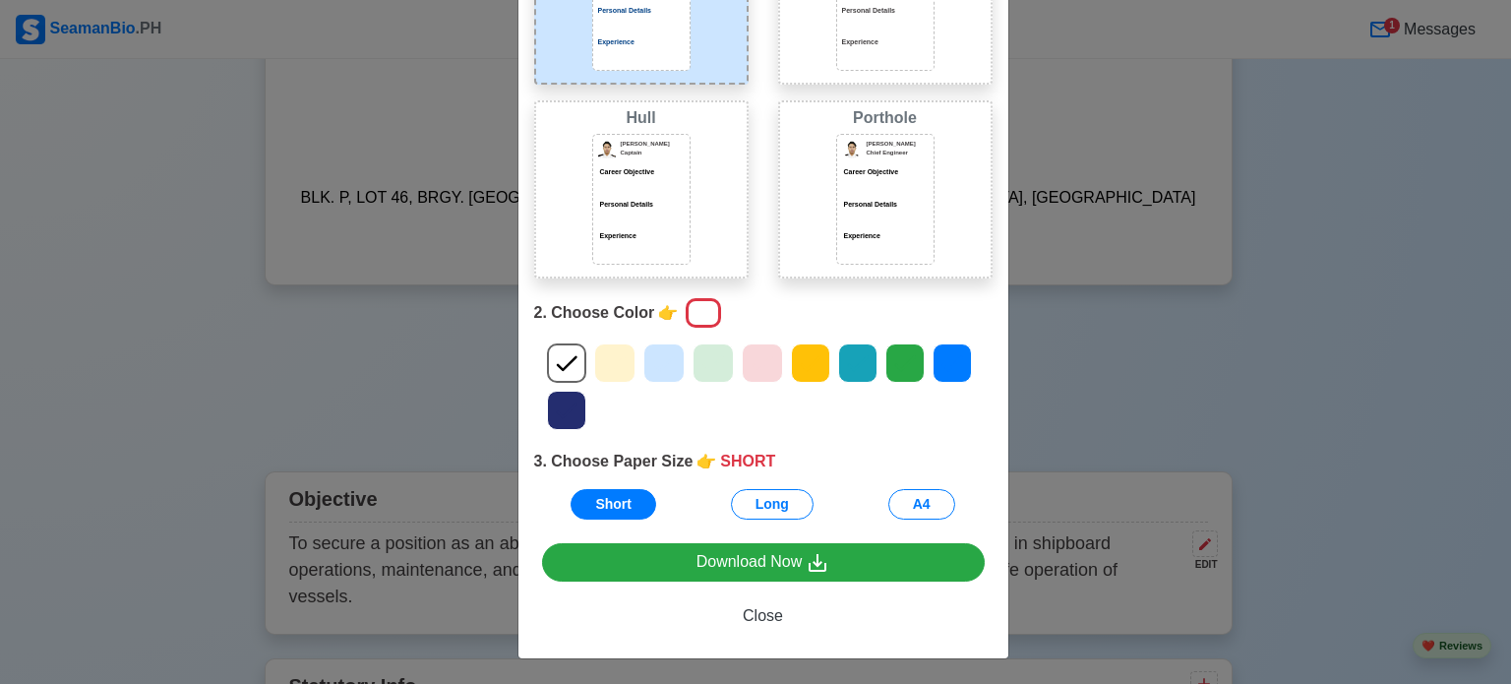
click at [1069, 302] on div "Choose Other CV Design × Close 1. Choose Design 👉 PORT Port Donald Cris Captain…" at bounding box center [755, 342] width 1511 height 684
click at [767, 607] on span "Close" at bounding box center [763, 615] width 40 height 17
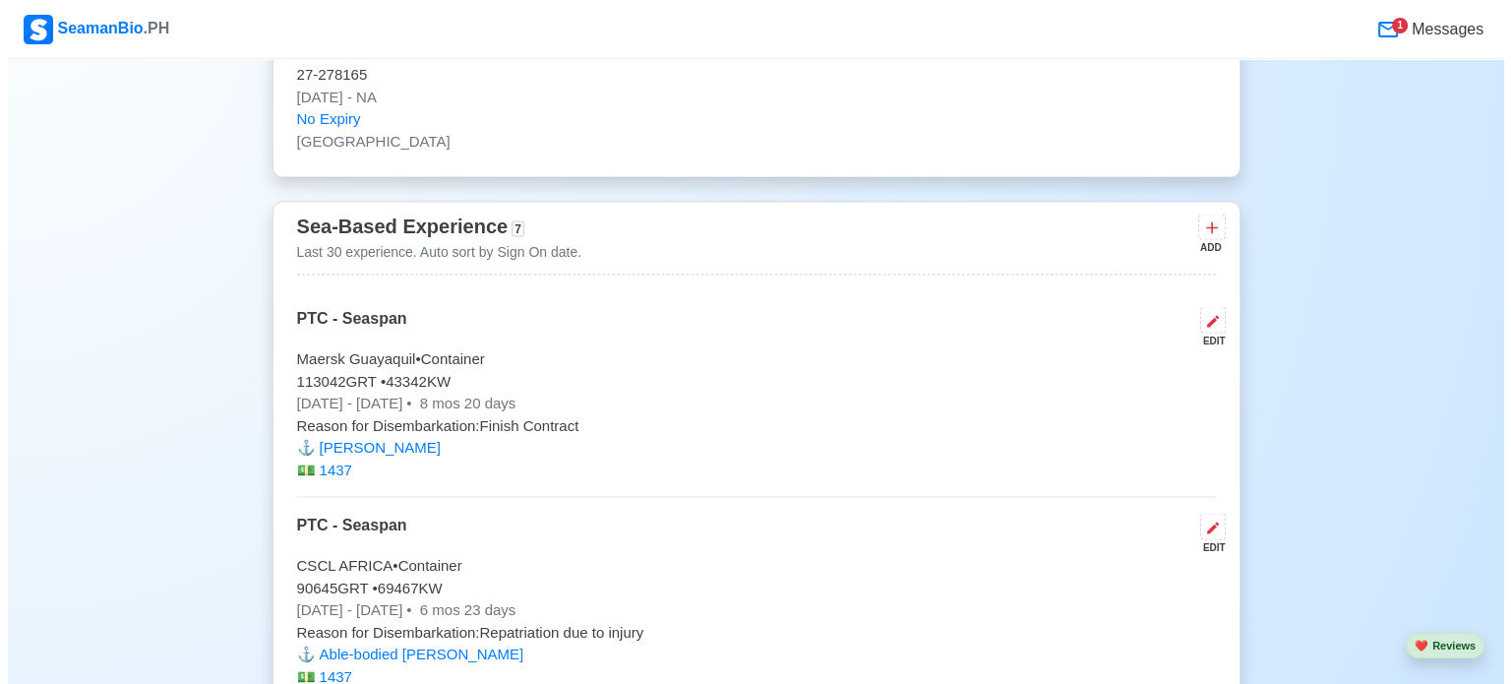
scroll to position [3533, 0]
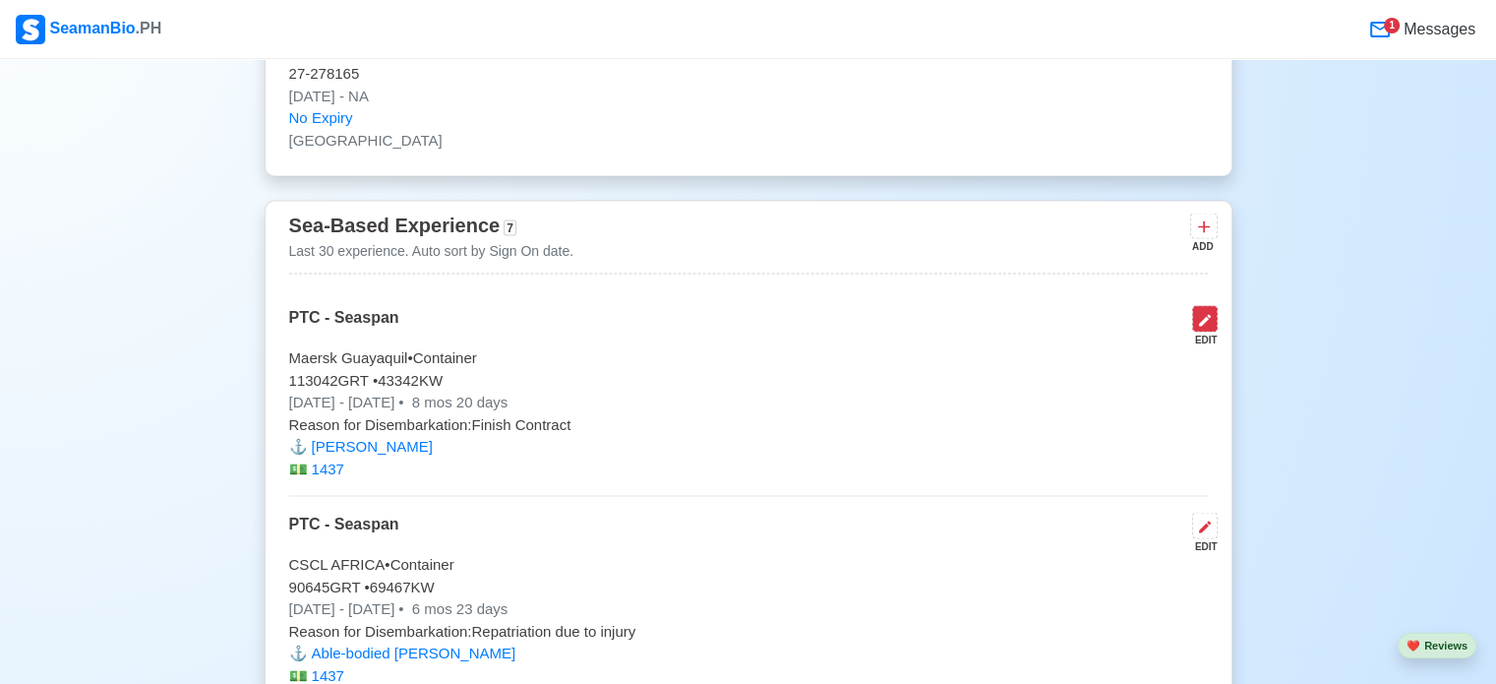
click at [1213, 305] on button at bounding box center [1205, 318] width 26 height 27
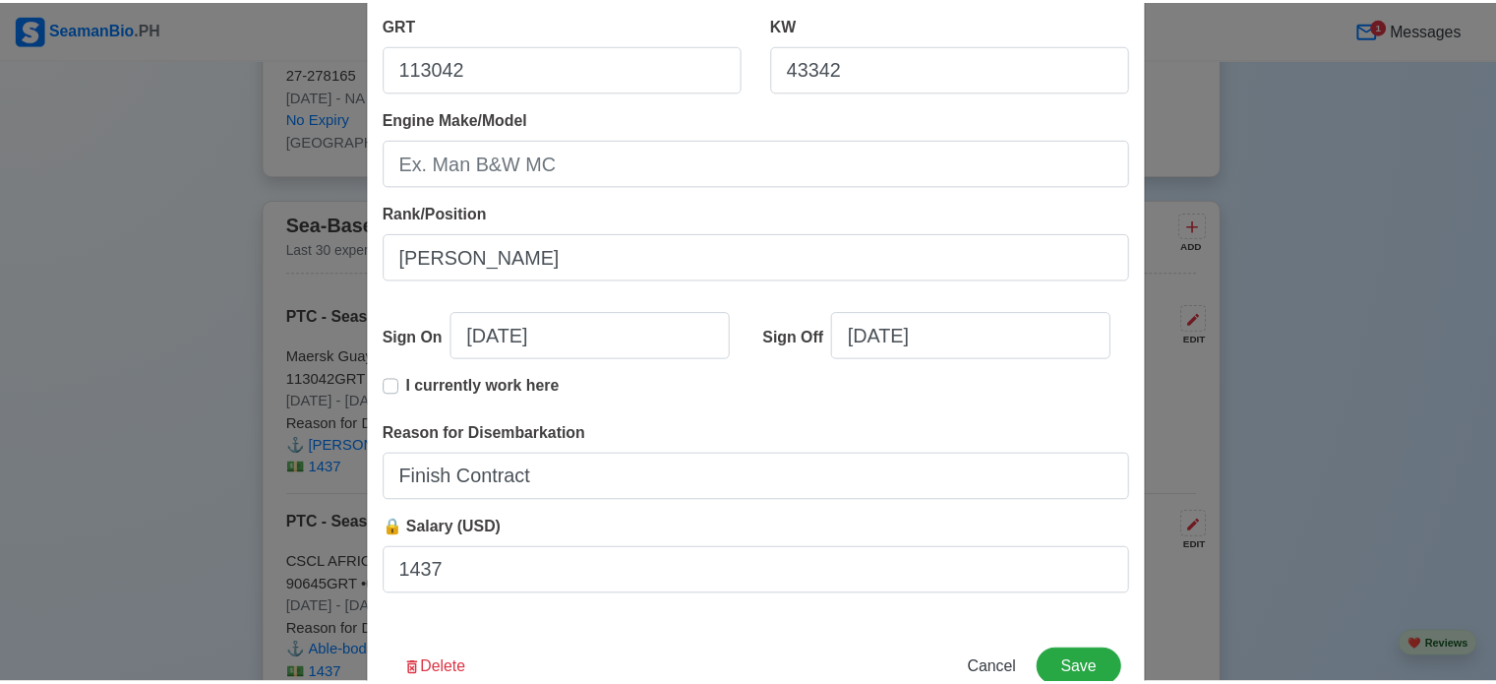
scroll to position [437, 0]
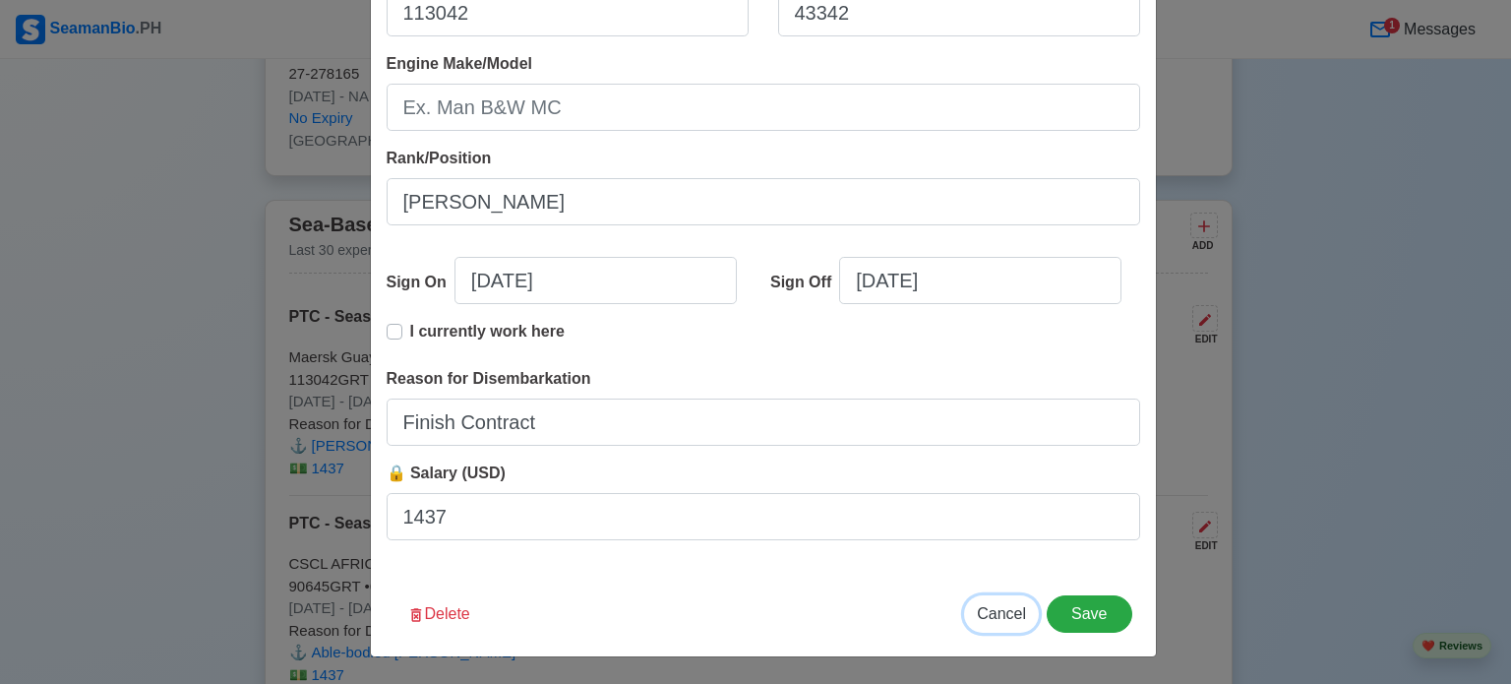
click at [996, 621] on span "Cancel" at bounding box center [1001, 613] width 49 height 17
